Goal: Task Accomplishment & Management: Use online tool/utility

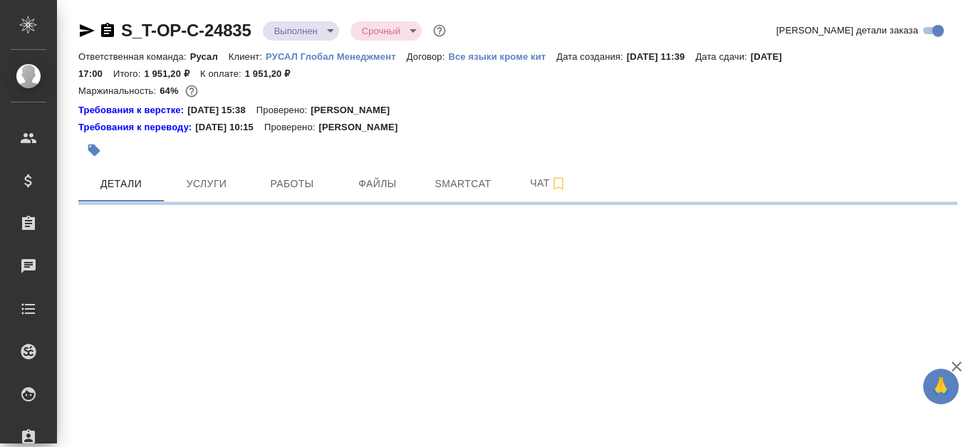
select select "RU"
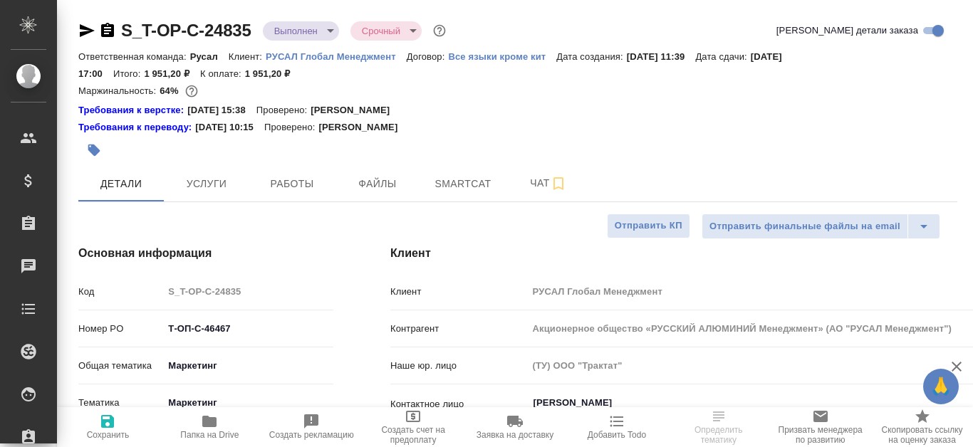
type textarea "x"
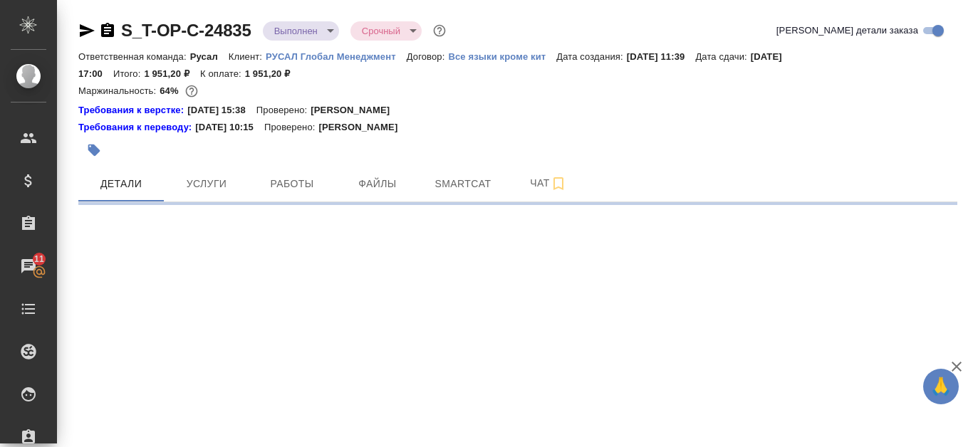
select select "RU"
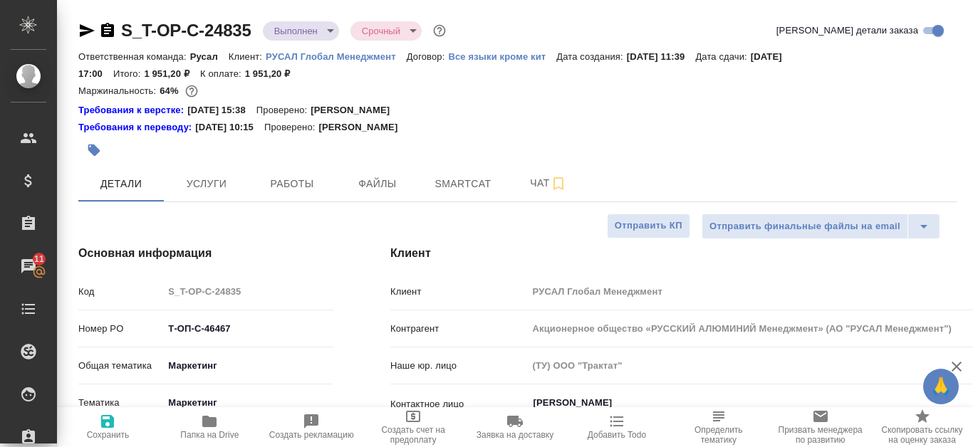
type textarea "x"
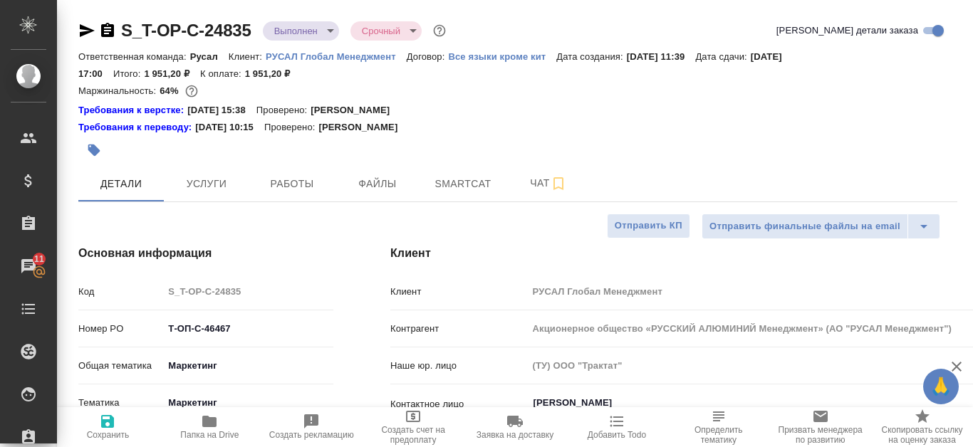
type textarea "x"
